Goal: Information Seeking & Learning: Learn about a topic

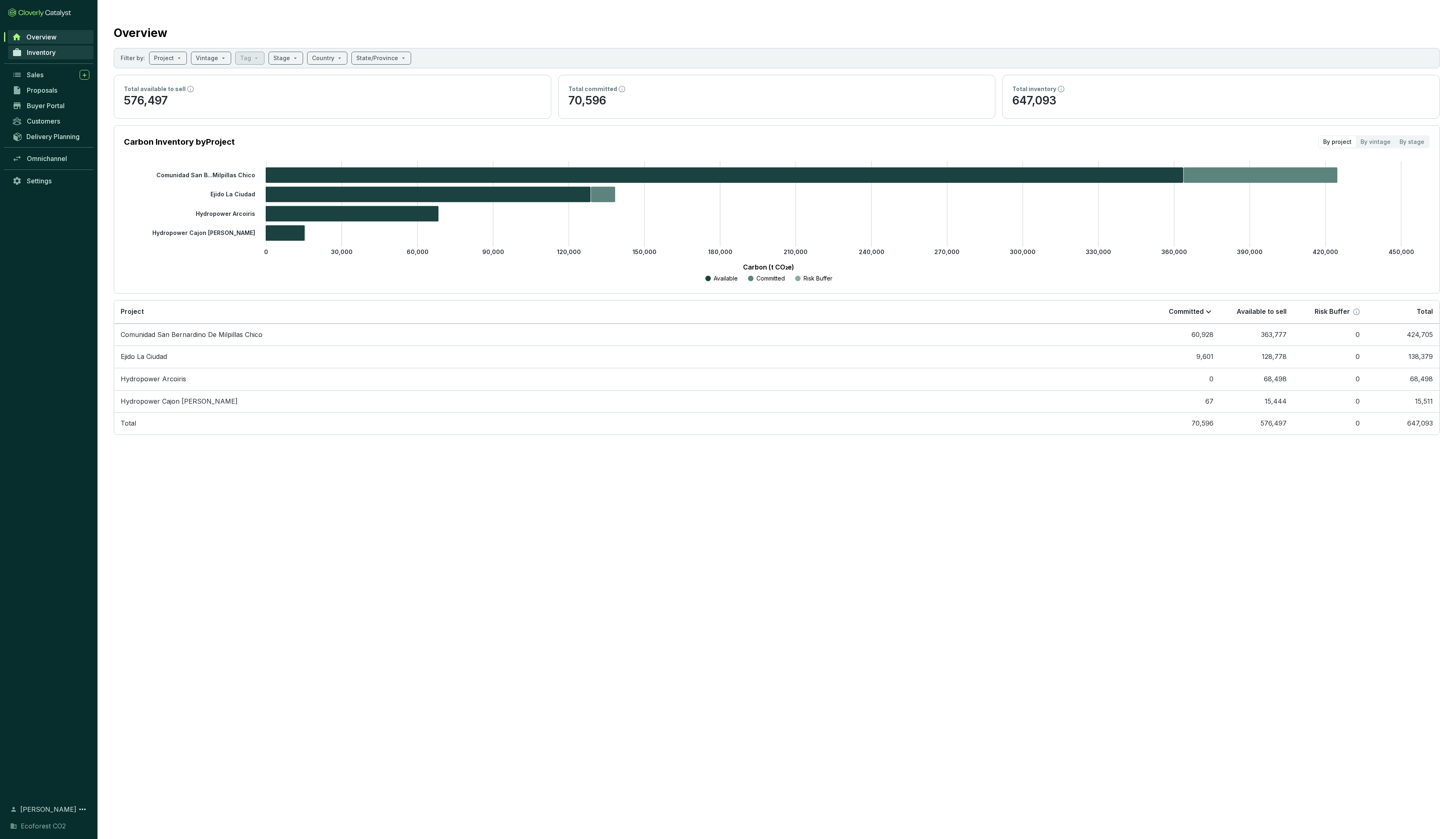
click at [20, 52] on icon at bounding box center [17, 53] width 8 height 8
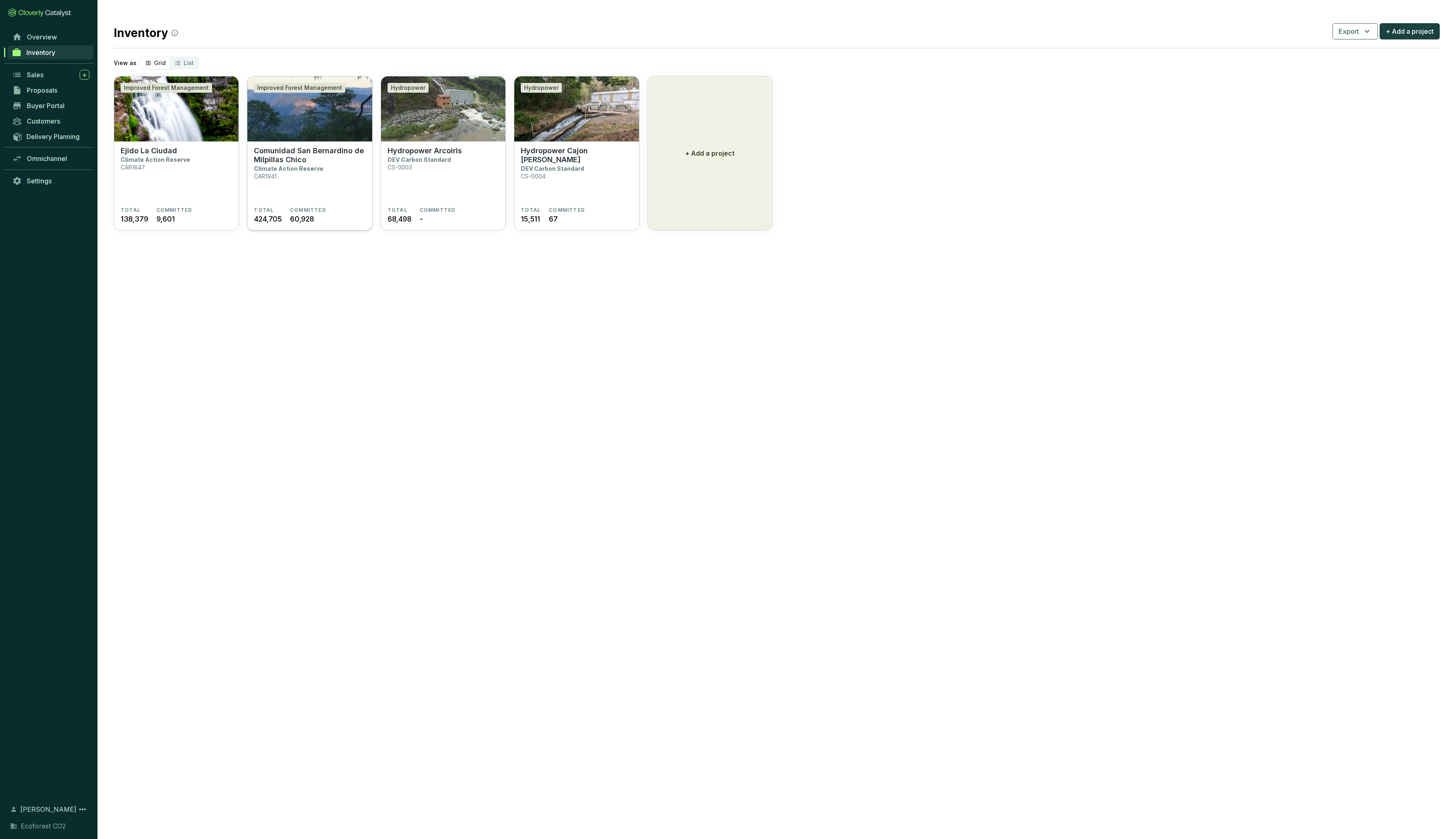
click at [317, 145] on section "Comunidad San Bernardino de Milpillas Chico Climate Action Reserve CAR1941 TOTA…" at bounding box center [310, 186] width 124 height 89
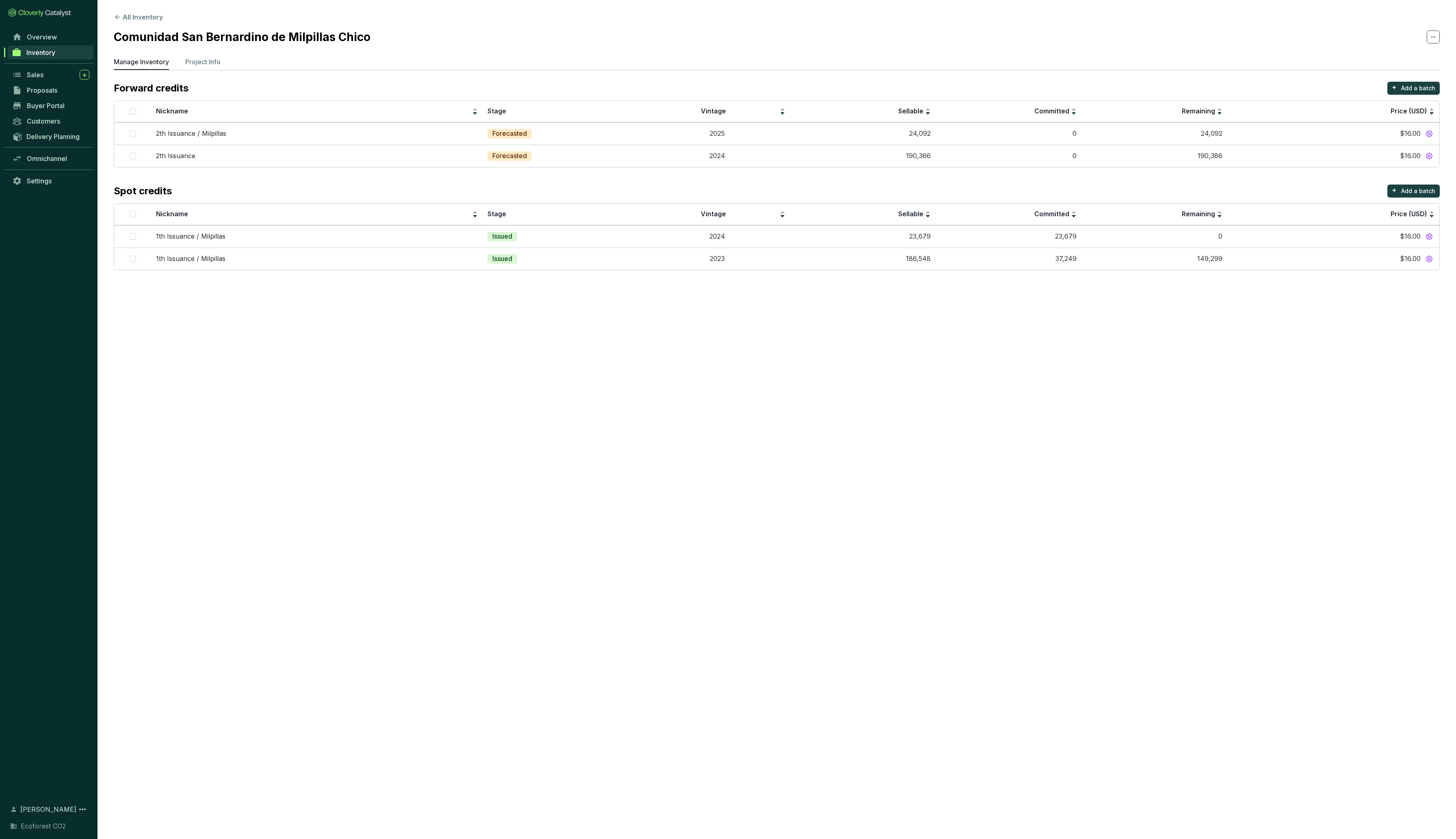
click at [206, 55] on section "All Inventory Comunidad San Bernardino de Milpillas Chico Manage Inventory Proj…" at bounding box center [777, 143] width 1359 height 287
click at [206, 64] on p "Project Info" at bounding box center [203, 62] width 36 height 10
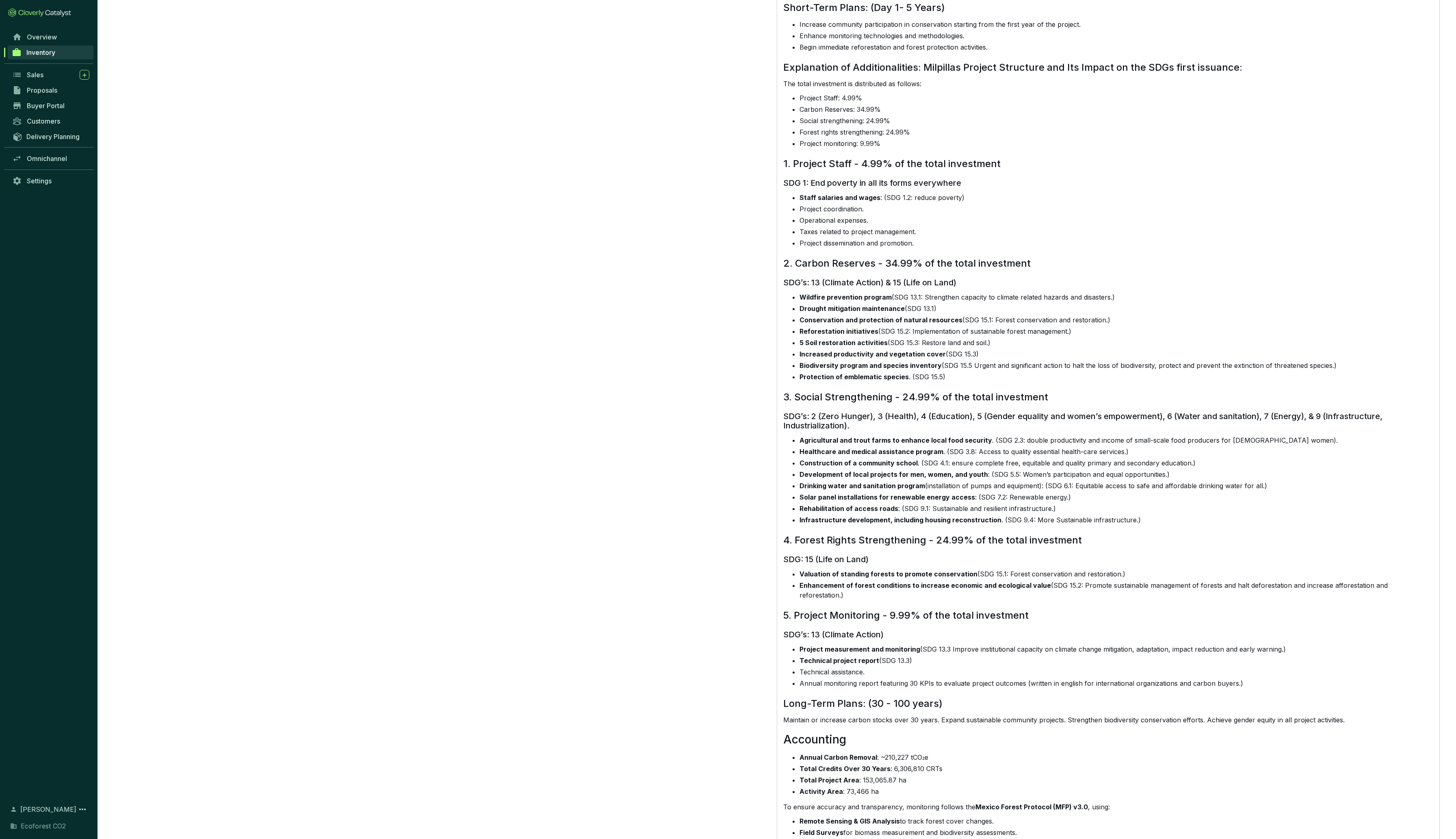
scroll to position [1036, 0]
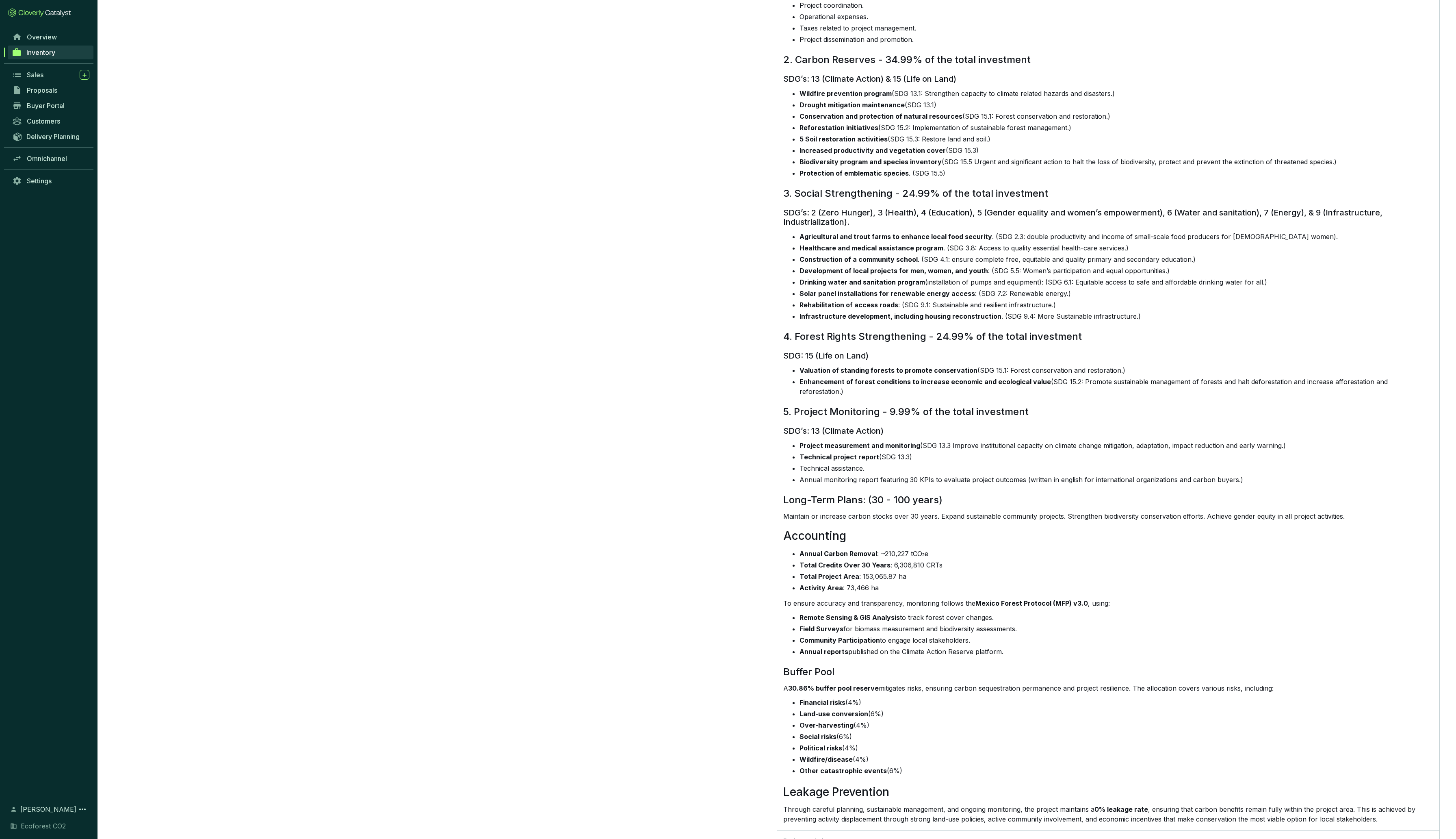
click at [41, 53] on span "Inventory" at bounding box center [41, 53] width 29 height 8
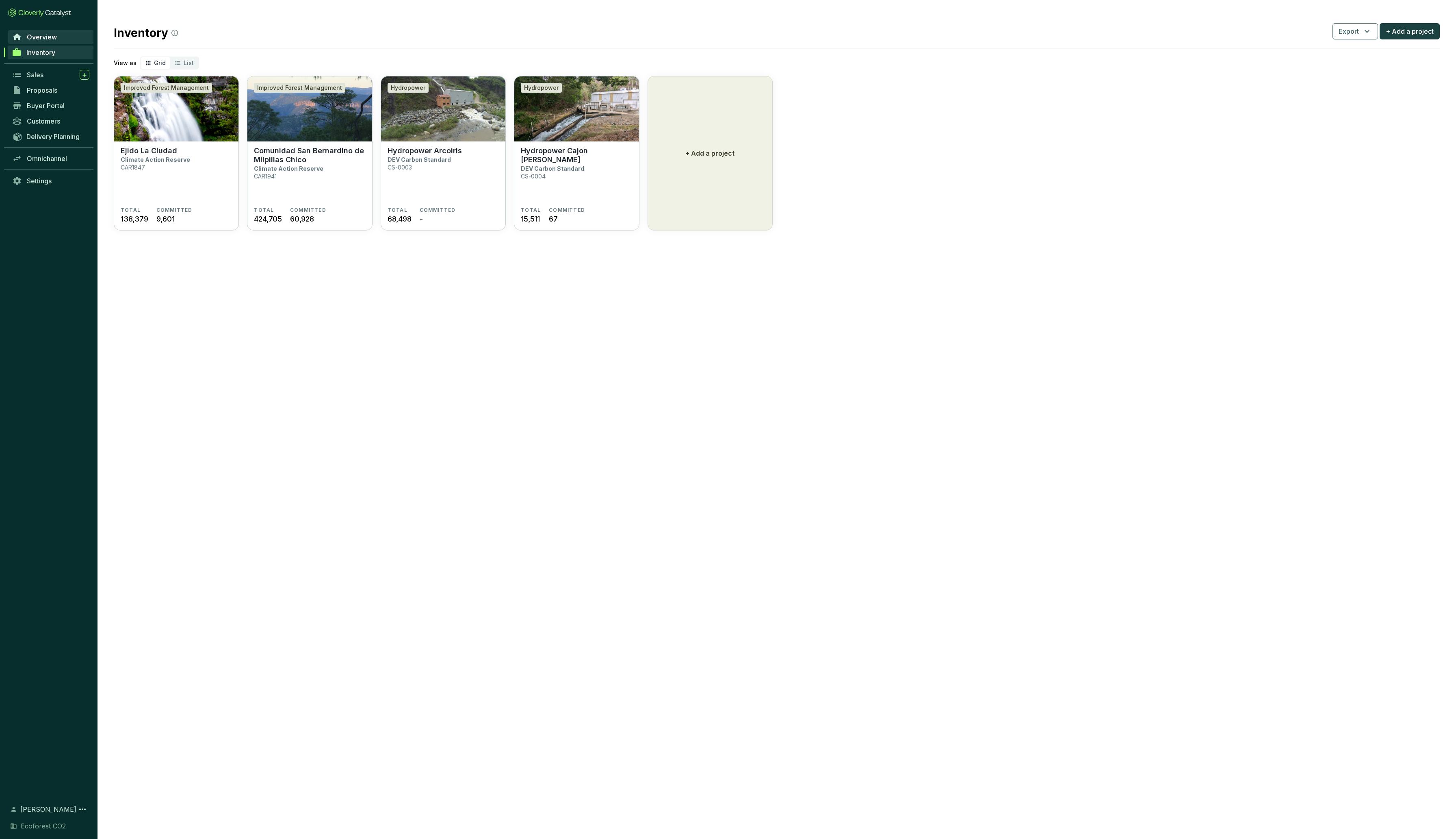
click at [45, 38] on span "Overview" at bounding box center [41, 37] width 30 height 8
